Goal: Obtain resource: Obtain resource

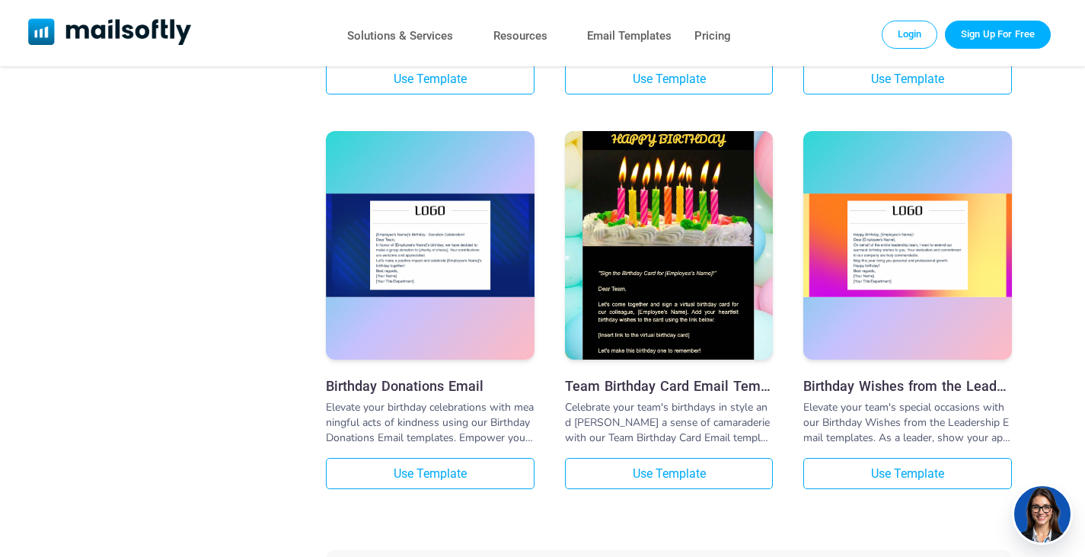
scroll to position [4035, 0]
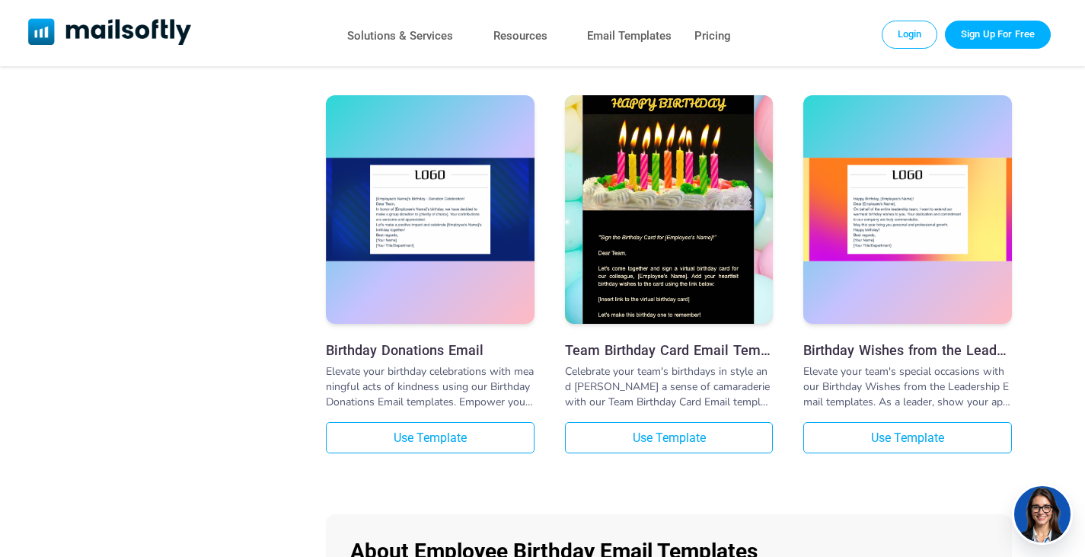
click at [648, 241] on img at bounding box center [669, 209] width 209 height 341
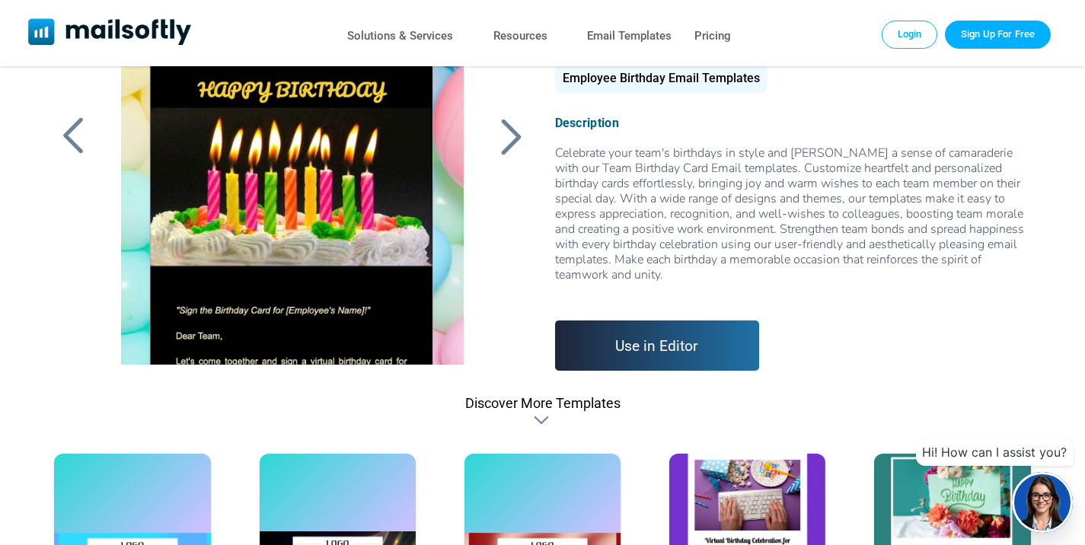
scroll to position [228, 0]
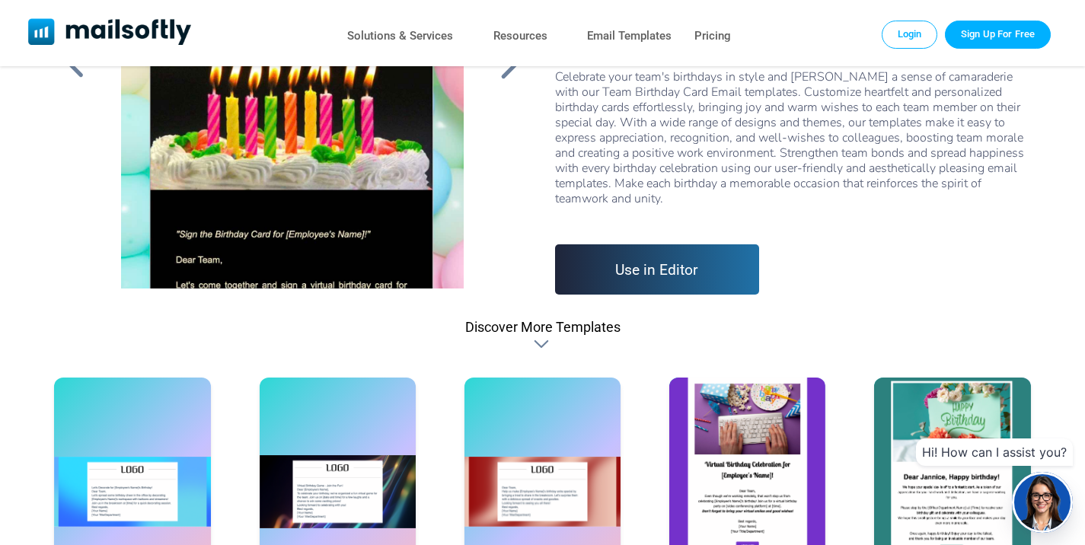
click at [695, 279] on link "Use in Editor" at bounding box center [657, 269] width 205 height 50
